Goal: Navigation & Orientation: Go to known website

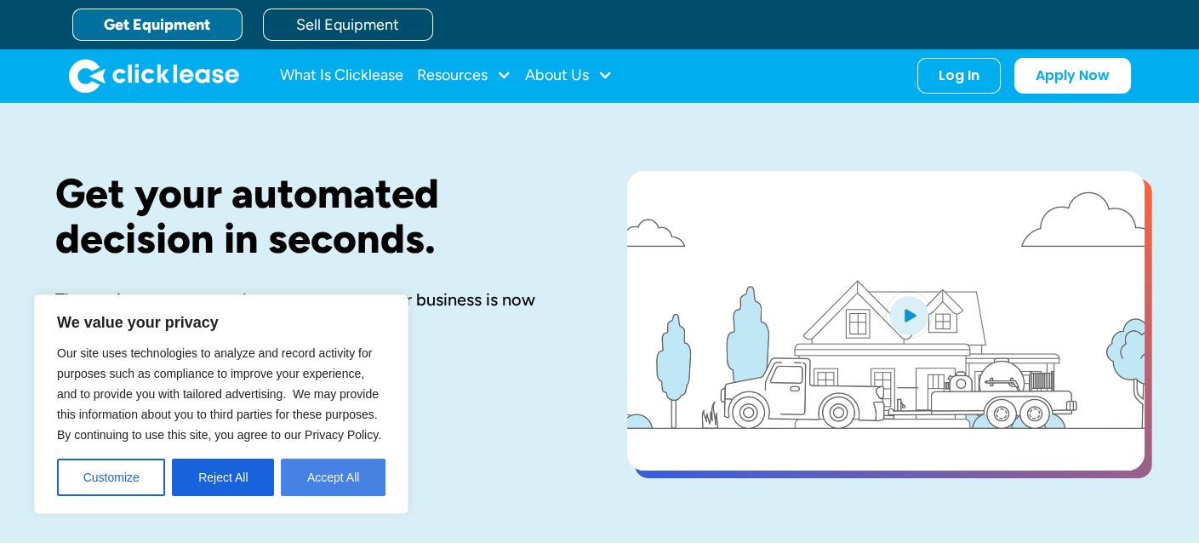
click at [348, 483] on button "Accept All" at bounding box center [333, 477] width 105 height 37
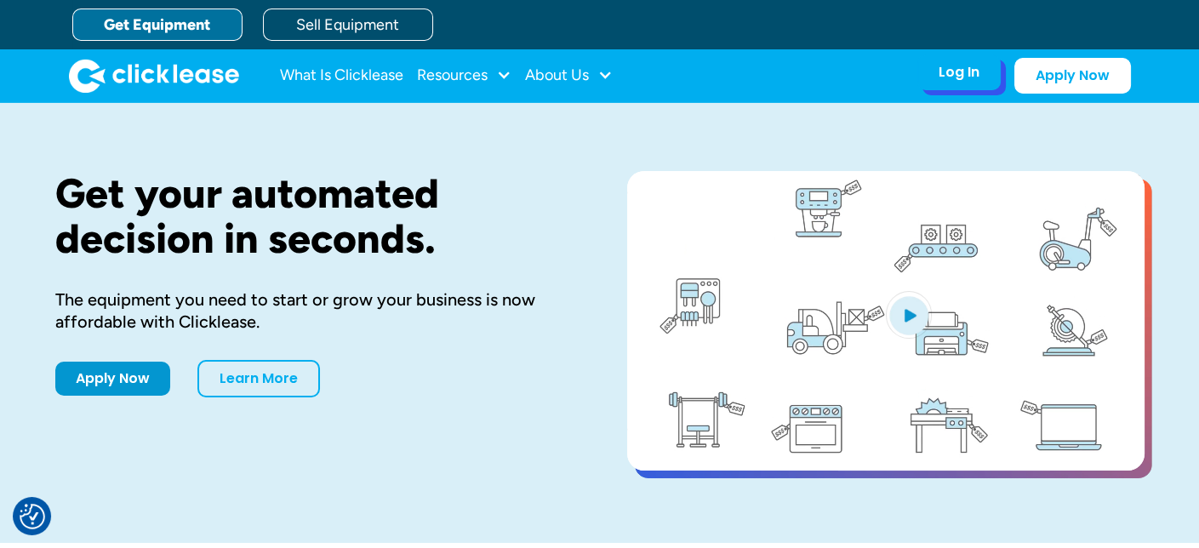
click at [951, 77] on div "Log In" at bounding box center [959, 72] width 41 height 17
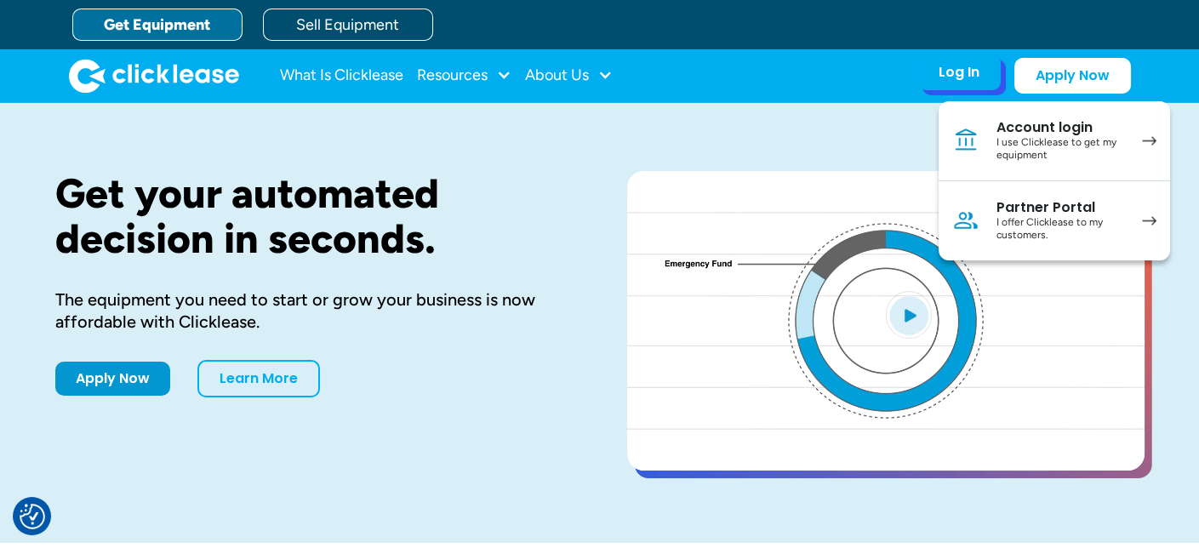
click at [1038, 147] on div "I use Clicklease to get my equipment" at bounding box center [1060, 149] width 128 height 26
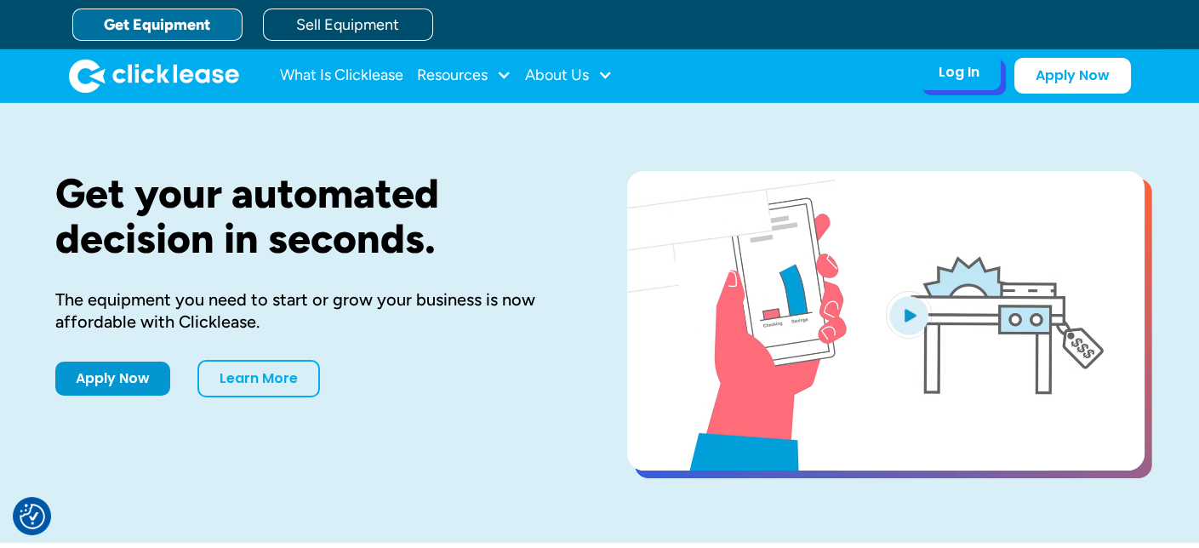
click at [946, 64] on div "Log In" at bounding box center [959, 72] width 41 height 17
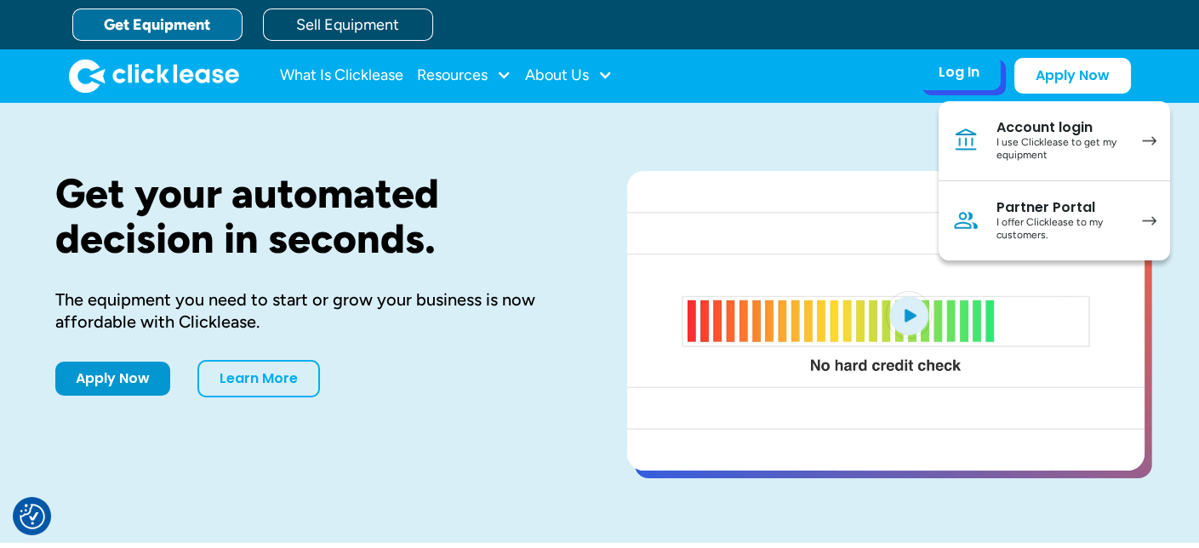
click at [1021, 147] on div "I use Clicklease to get my equipment" at bounding box center [1060, 149] width 128 height 26
